Goal: Task Accomplishment & Management: Manage account settings

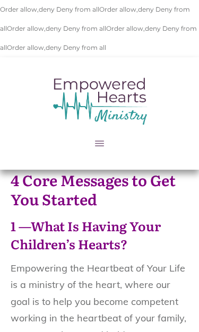
click at [109, 142] on link at bounding box center [99, 143] width 199 height 14
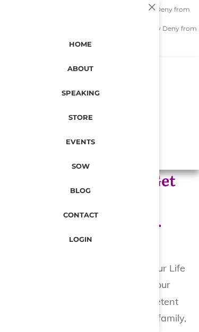
click at [81, 246] on span "LOGIN" at bounding box center [80, 239] width 23 height 14
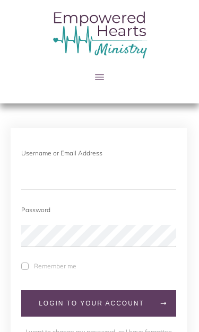
scroll to position [68, 0]
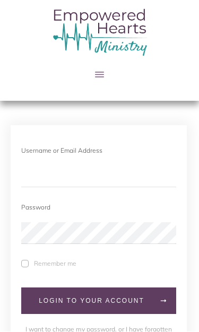
click at [47, 176] on input "text" at bounding box center [98, 177] width 155 height 22
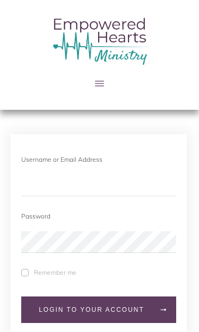
scroll to position [60, 0]
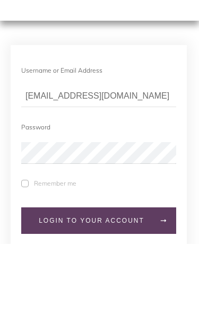
type input "sandikins2@gmail.com"
click at [42, 206] on div "Password" at bounding box center [98, 215] width 155 height 19
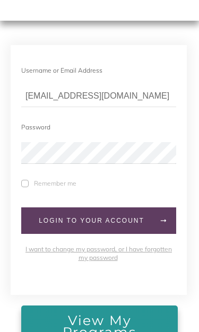
click at [39, 128] on div "Password" at bounding box center [98, 127] width 155 height 19
click at [92, 132] on div "Password" at bounding box center [98, 127] width 155 height 19
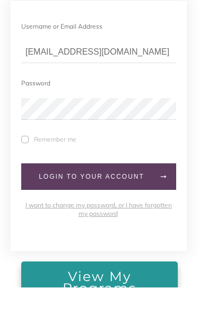
click at [107, 217] on span "LogIn to your account" at bounding box center [91, 220] width 121 height 7
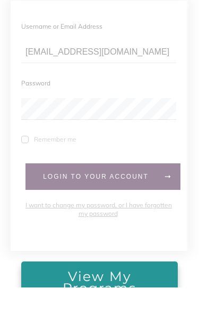
scroll to position [194, 0]
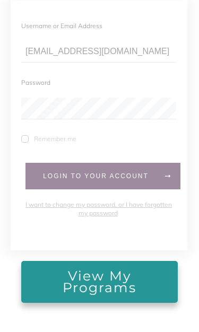
click at [27, 138] on div at bounding box center [100, 120] width 178 height 260
click at [23, 137] on div at bounding box center [100, 120] width 178 height 260
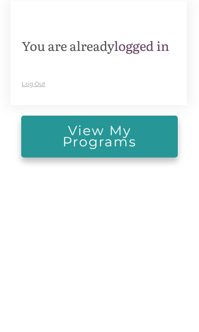
click at [117, 138] on span "View My Programs" at bounding box center [99, 136] width 137 height 23
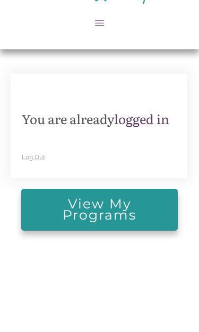
scroll to position [120, 0]
click at [104, 209] on span "View My Programs" at bounding box center [99, 209] width 137 height 23
